Goal: Communication & Community: Answer question/provide support

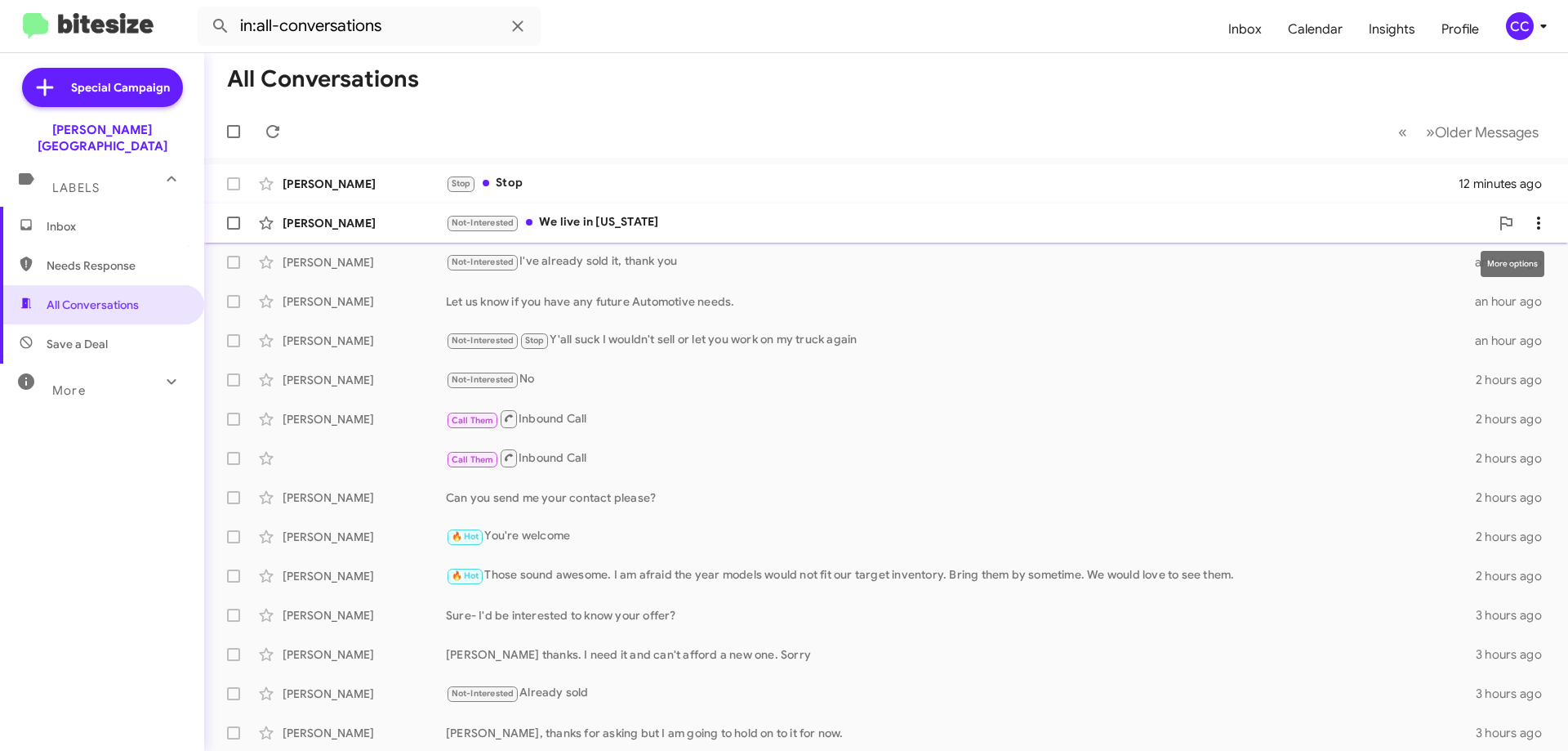
click at [1537, 217] on icon at bounding box center [1538, 223] width 4 height 13
click at [1430, 258] on span "Mark as read" at bounding box center [1394, 265] width 69 height 39
click at [1529, 177] on icon at bounding box center [1538, 183] width 19 height 19
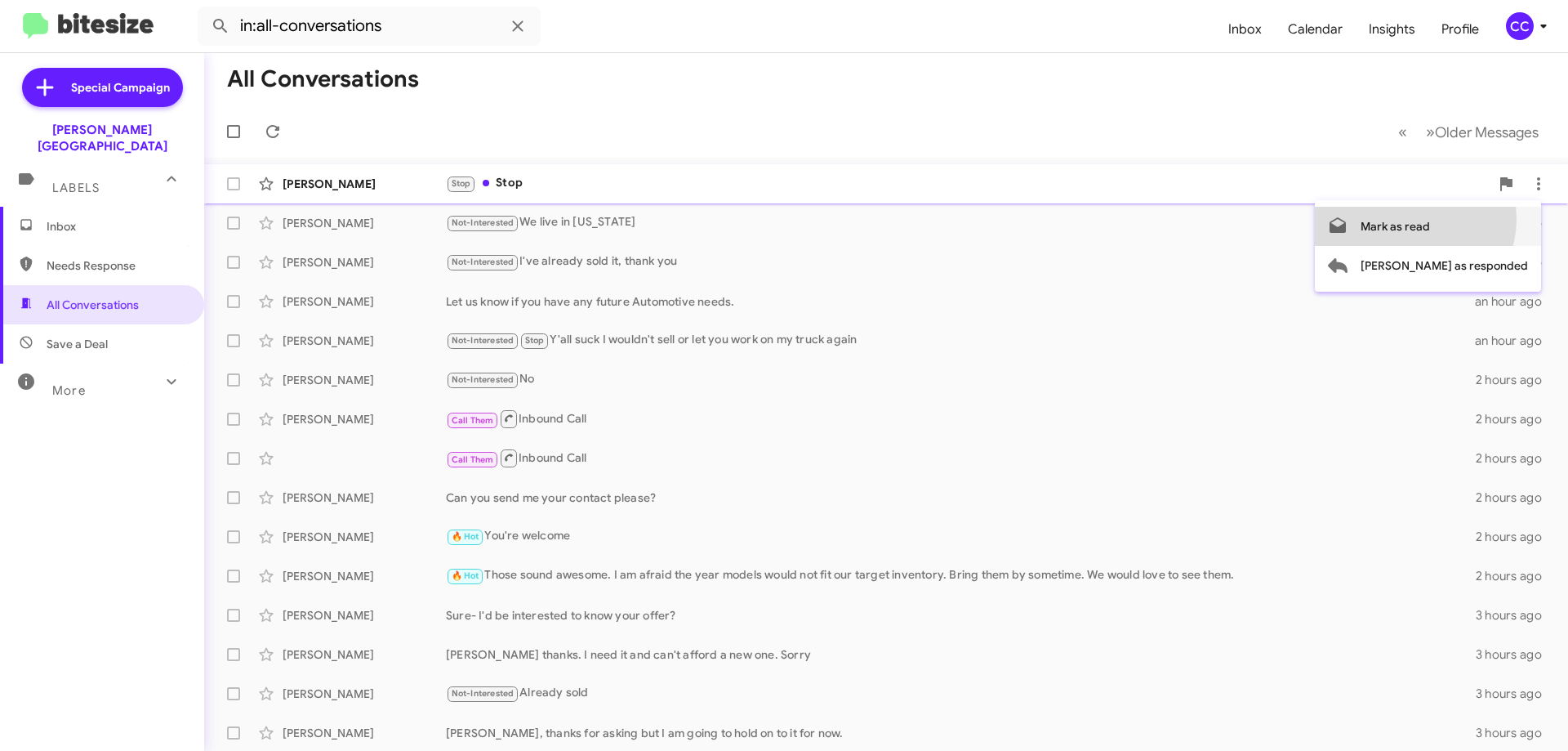
click at [1430, 219] on span "Mark as read" at bounding box center [1394, 226] width 69 height 39
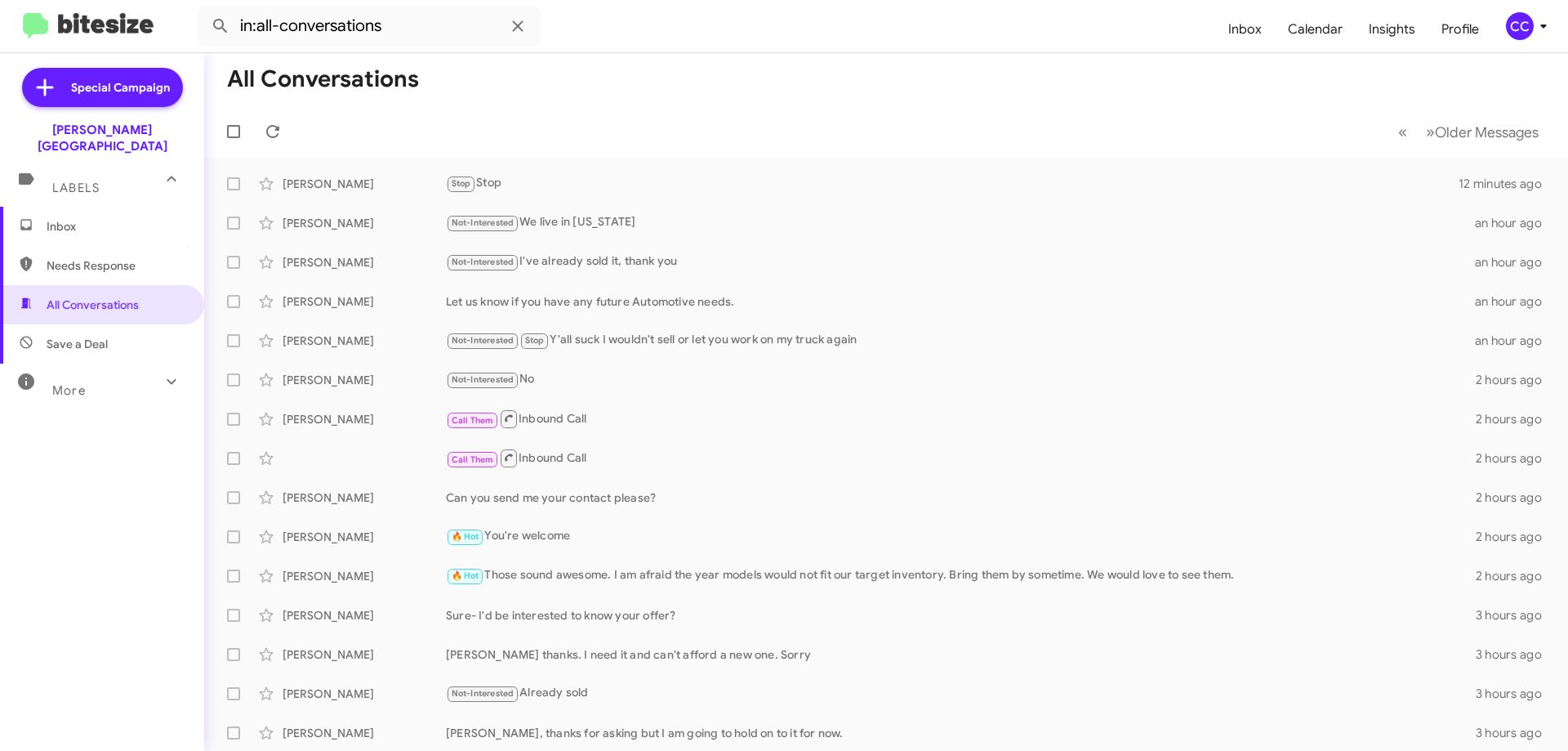
click at [66, 258] on span "Needs Response" at bounding box center [115, 266] width 139 height 17
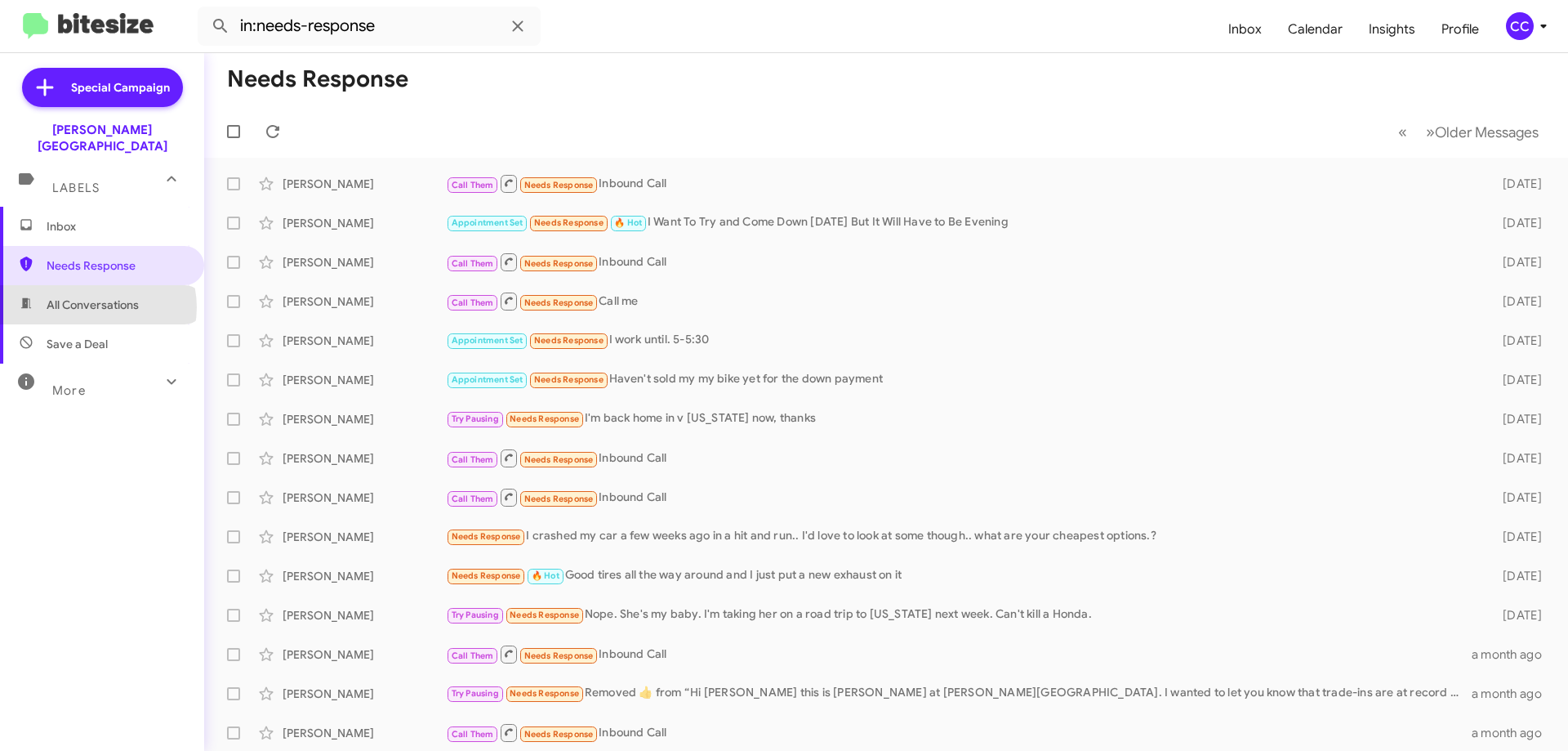
click at [97, 297] on span "All Conversations" at bounding box center [92, 305] width 92 height 17
type input "in:all-conversations"
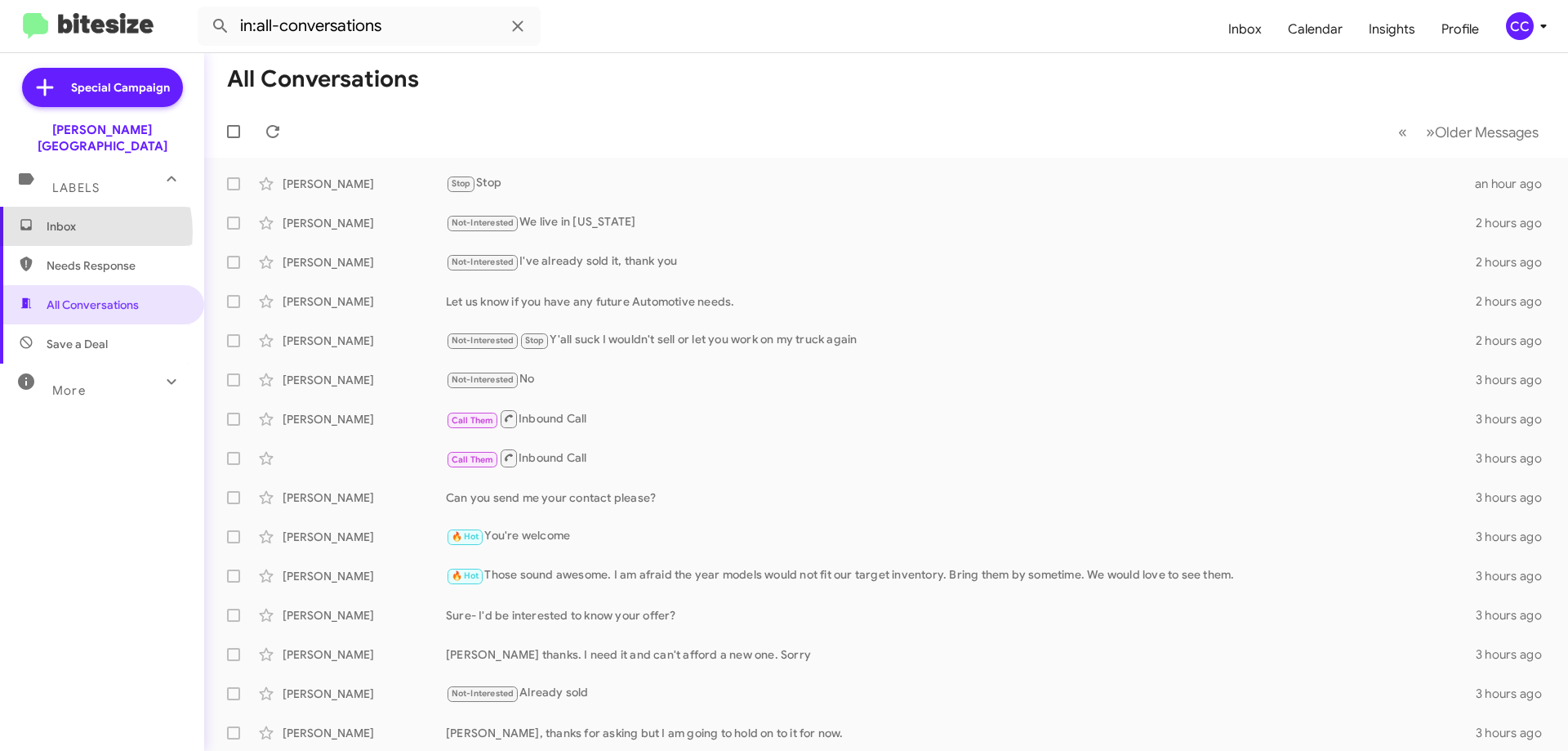
click at [68, 218] on span "Inbox" at bounding box center [115, 226] width 139 height 17
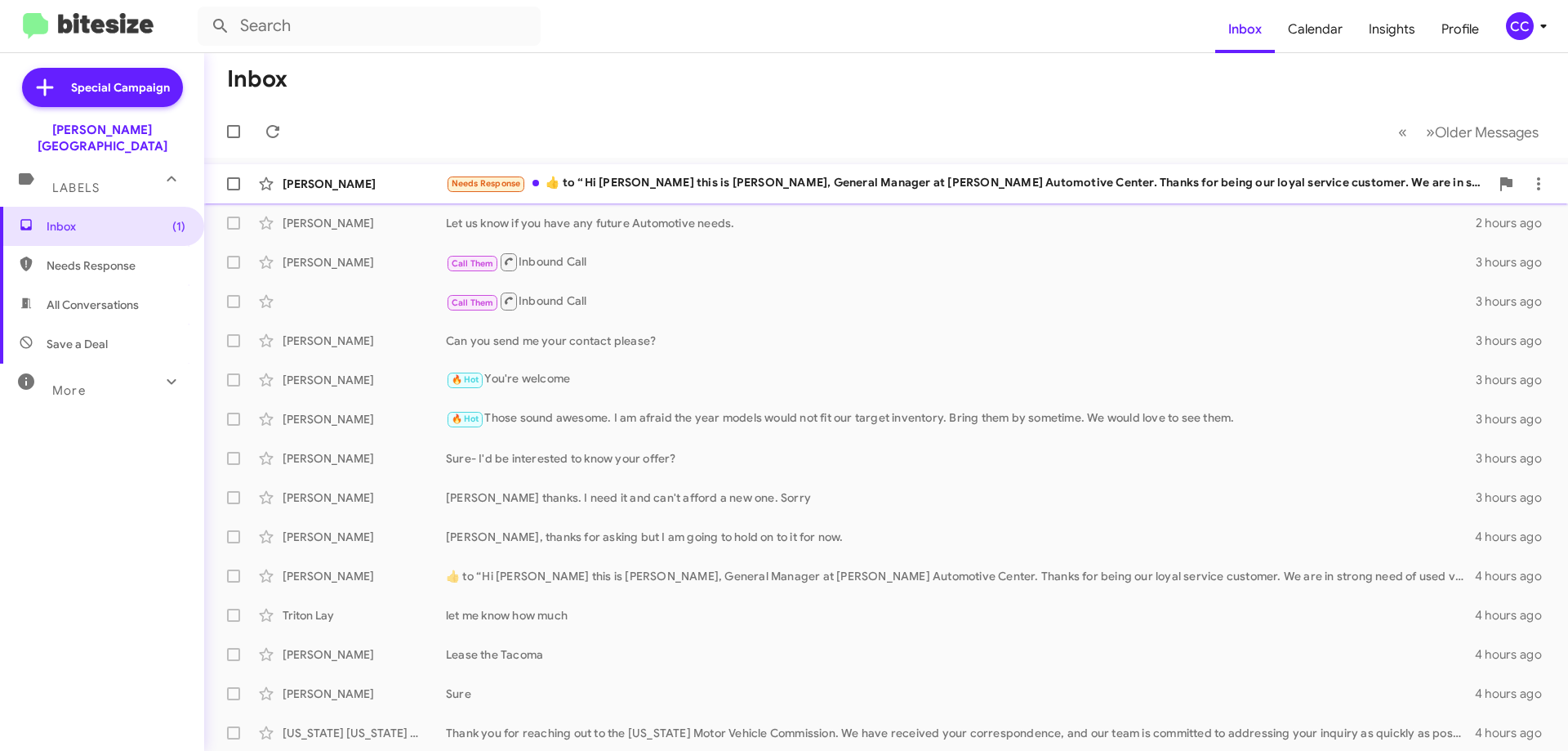
click at [953, 176] on div "Needs Response ​👍​ to “ Hi Michael this is Chris Cobb, General Manager at Don L…" at bounding box center [968, 183] width 1043 height 18
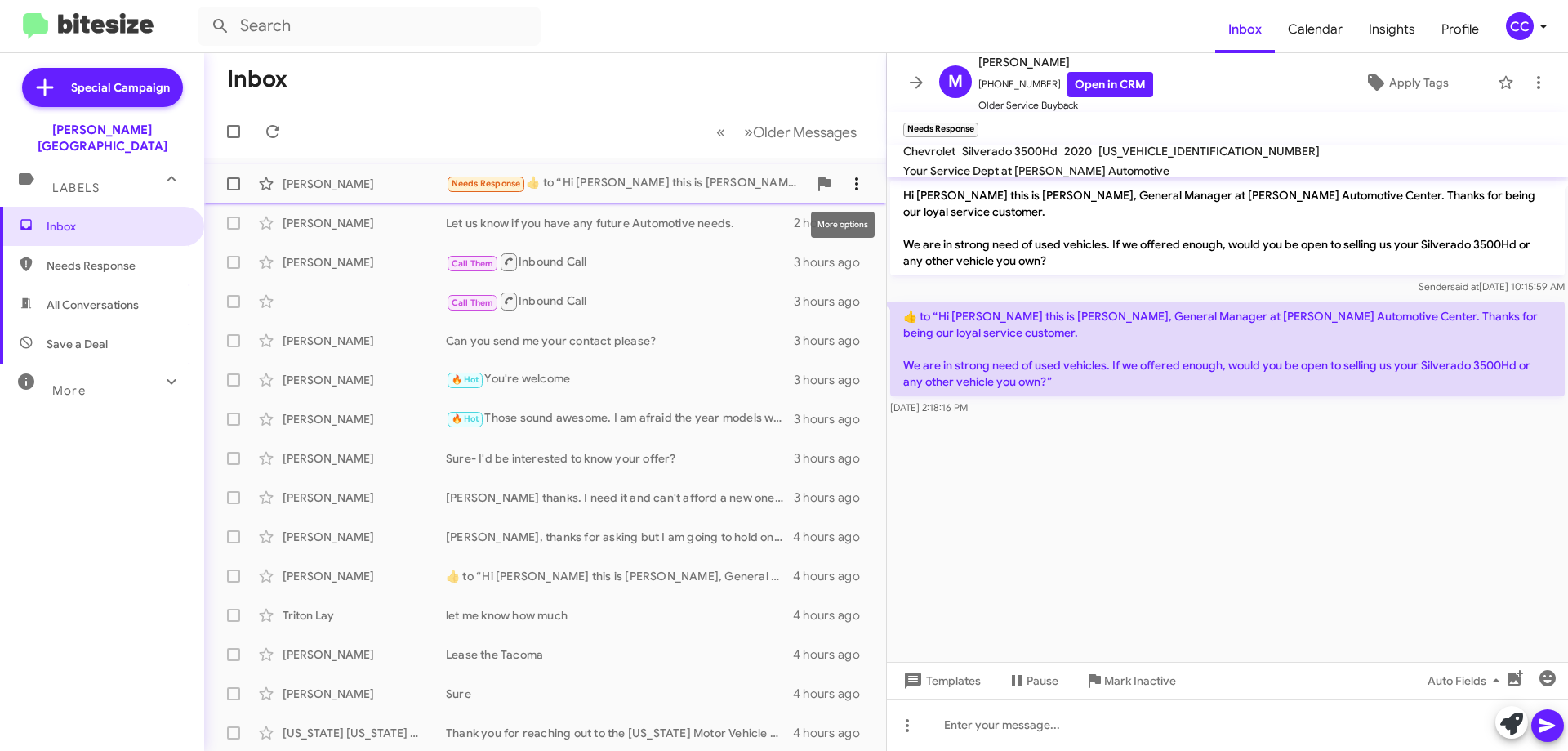
click at [855, 178] on icon at bounding box center [857, 184] width 4 height 13
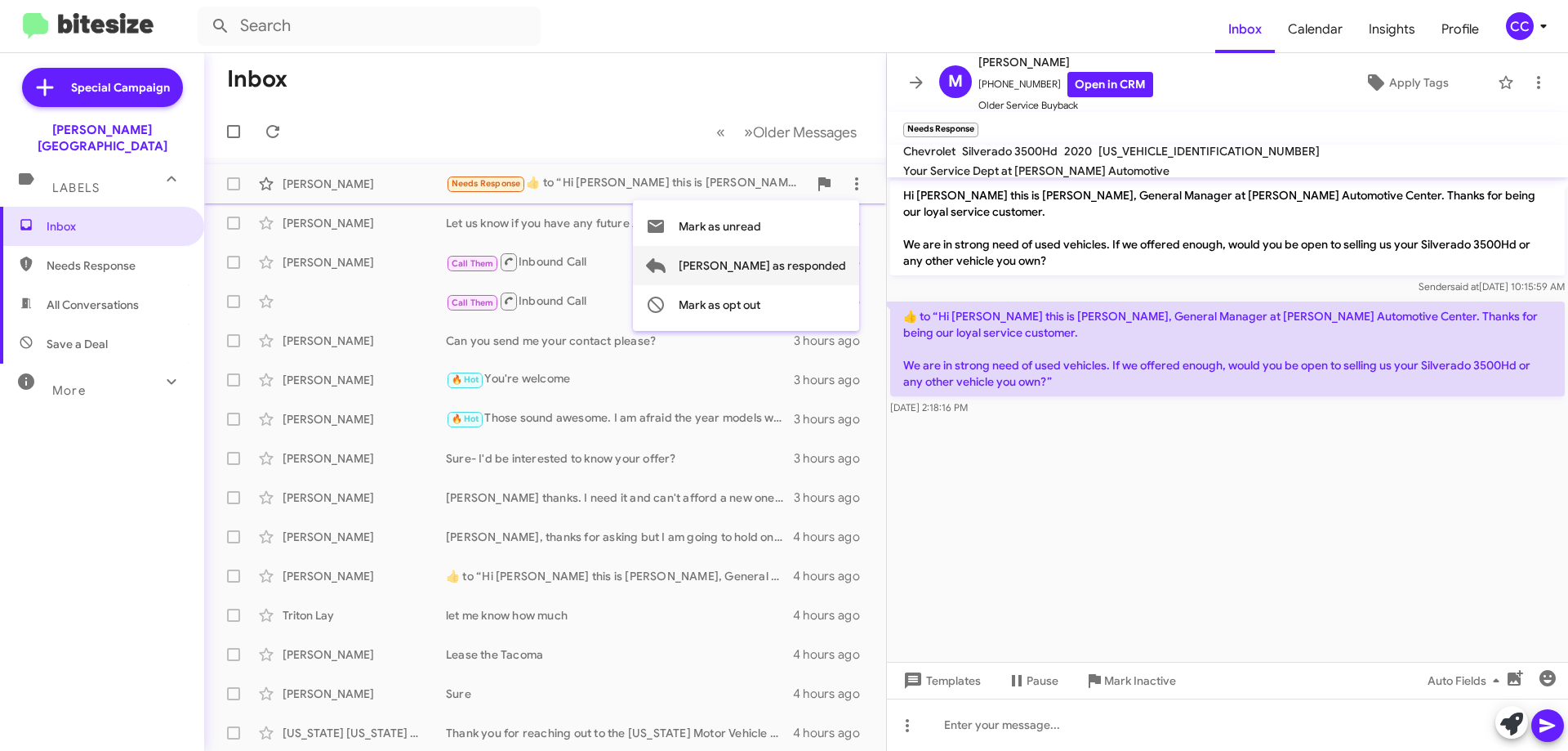
click at [790, 263] on span "Mark as responded" at bounding box center [762, 265] width 167 height 39
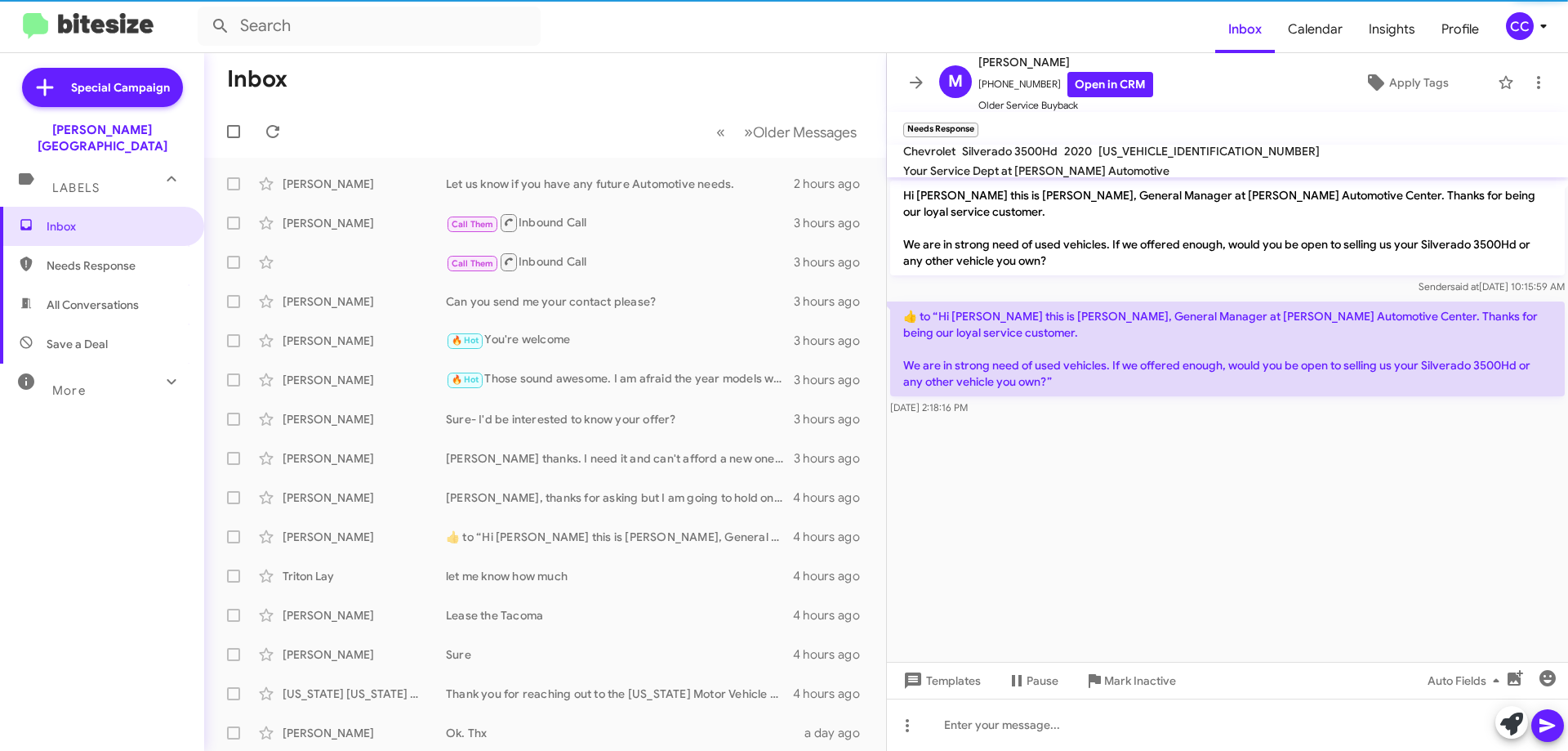
click at [84, 258] on span "Needs Response" at bounding box center [115, 266] width 139 height 17
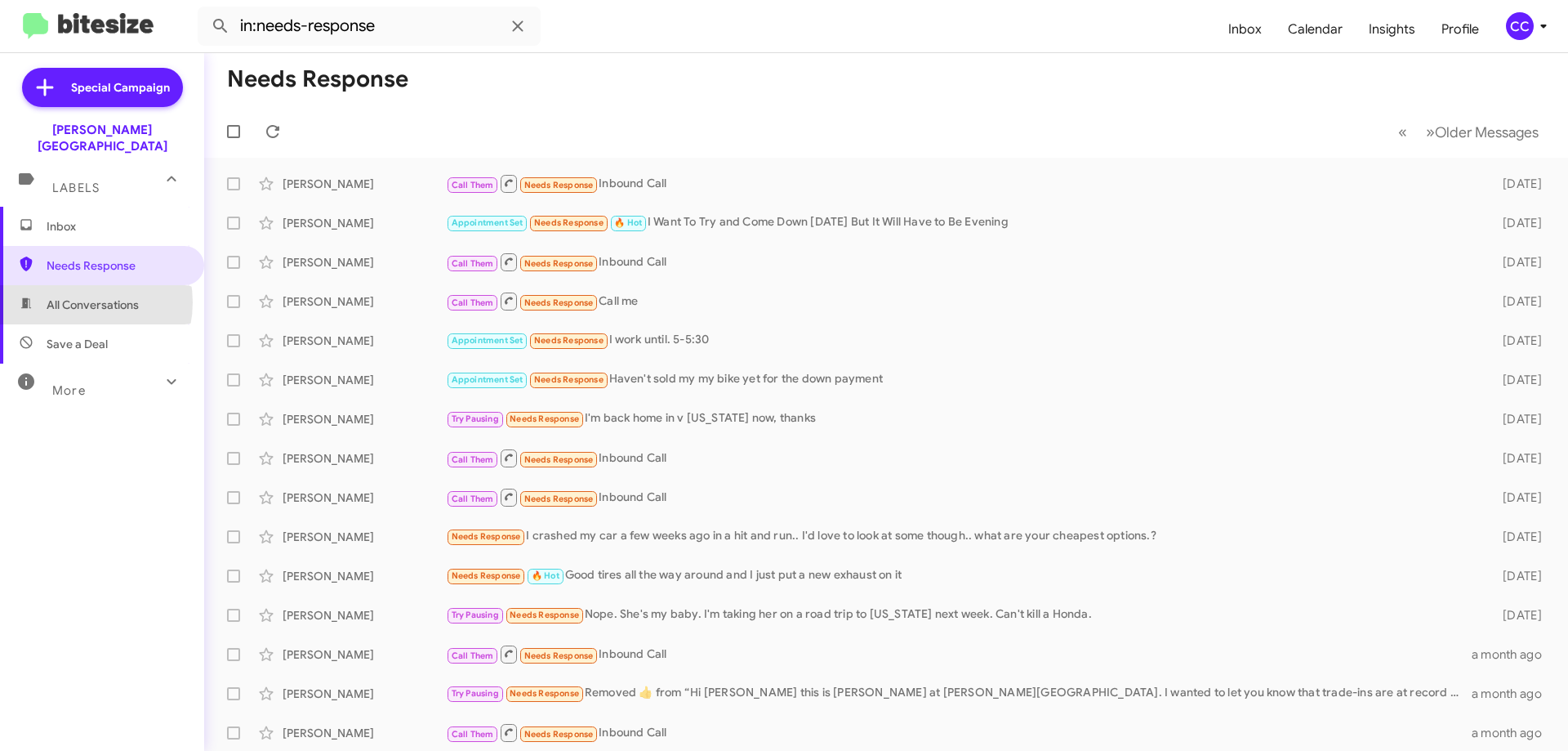
click at [80, 297] on span "All Conversations" at bounding box center [92, 305] width 92 height 17
type input "in:all-conversations"
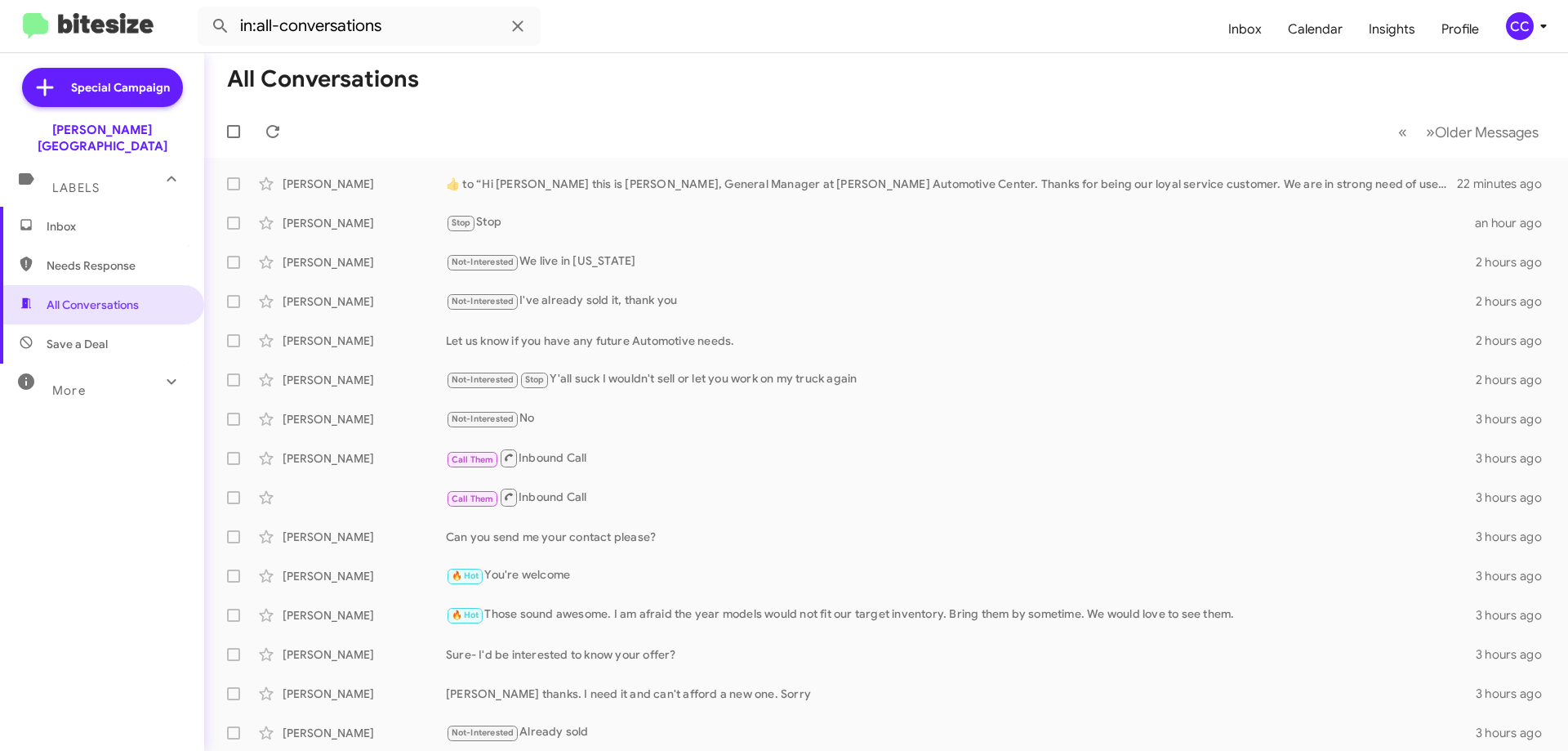
click at [66, 218] on span "Inbox" at bounding box center [115, 226] width 139 height 17
